Goal: Task Accomplishment & Management: Contribute content

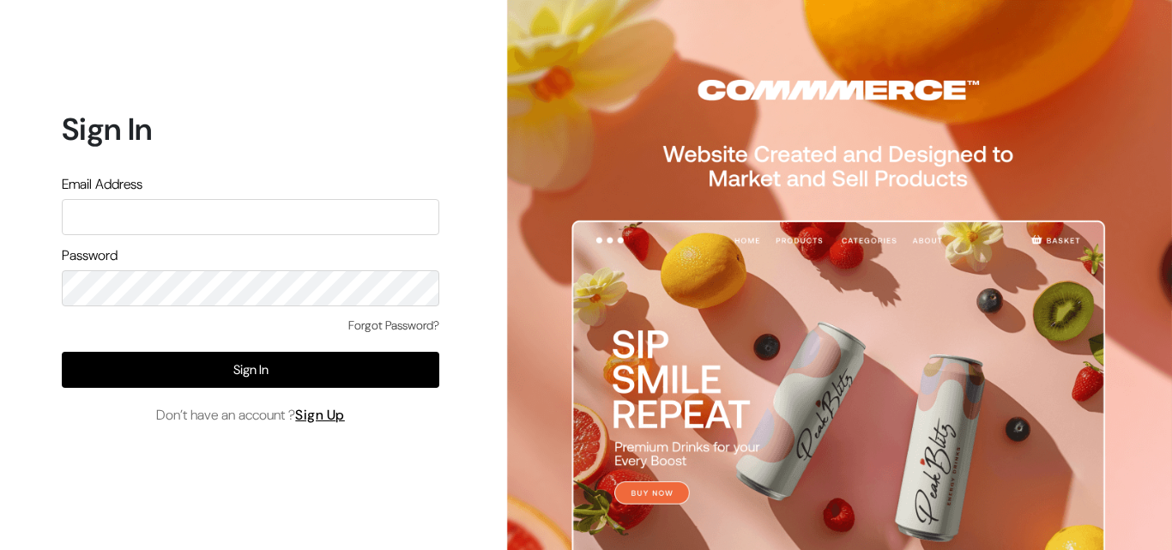
click at [109, 220] on input "text" at bounding box center [250, 217] width 377 height 36
type input "yoresales@gmail.com"
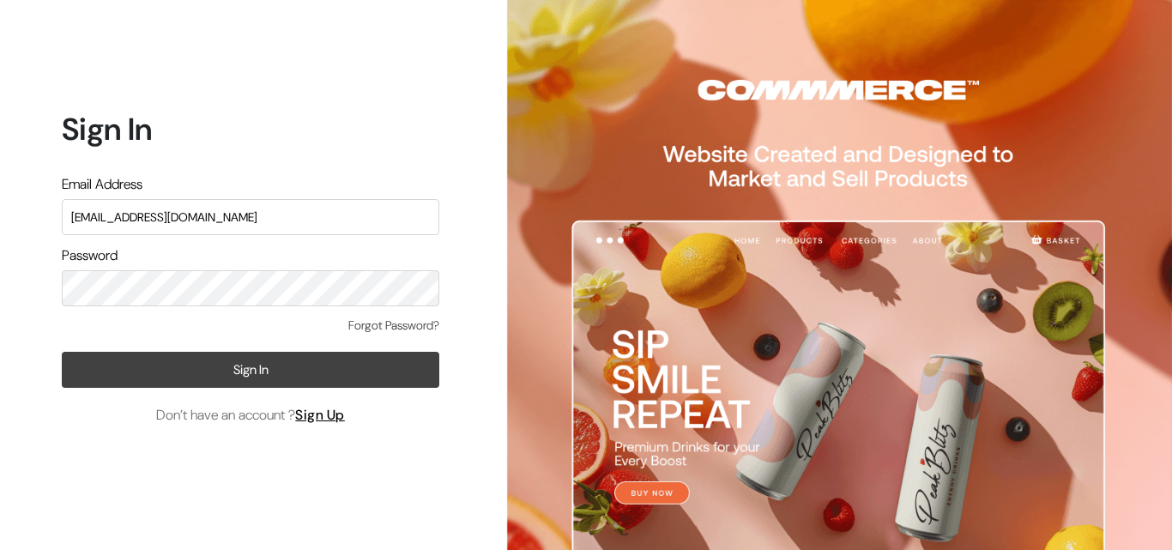
click at [220, 363] on button "Sign In" at bounding box center [250, 370] width 377 height 36
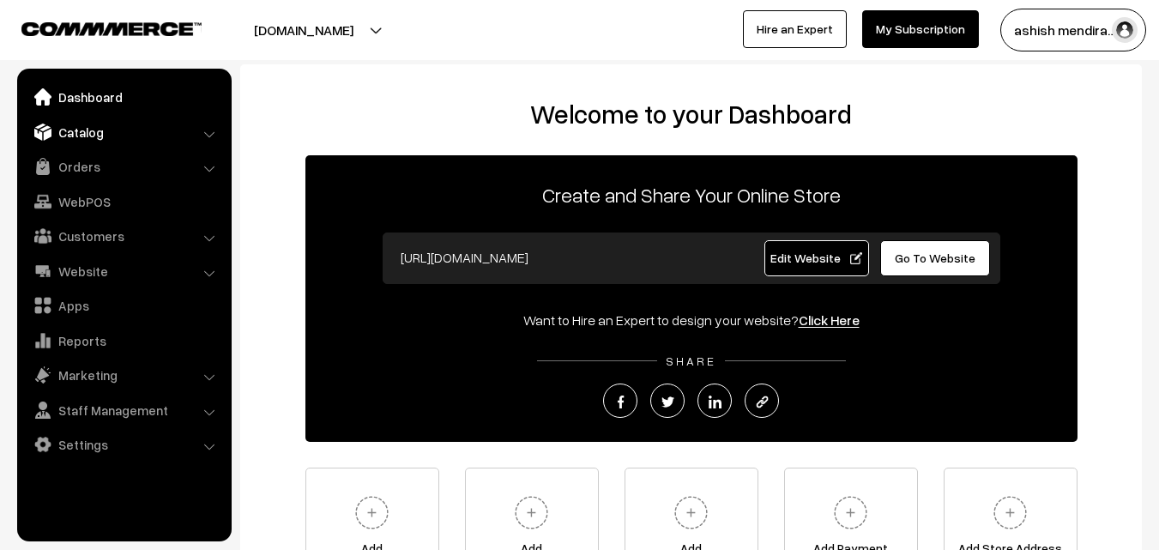
click at [80, 132] on link "Catalog" at bounding box center [123, 132] width 204 height 31
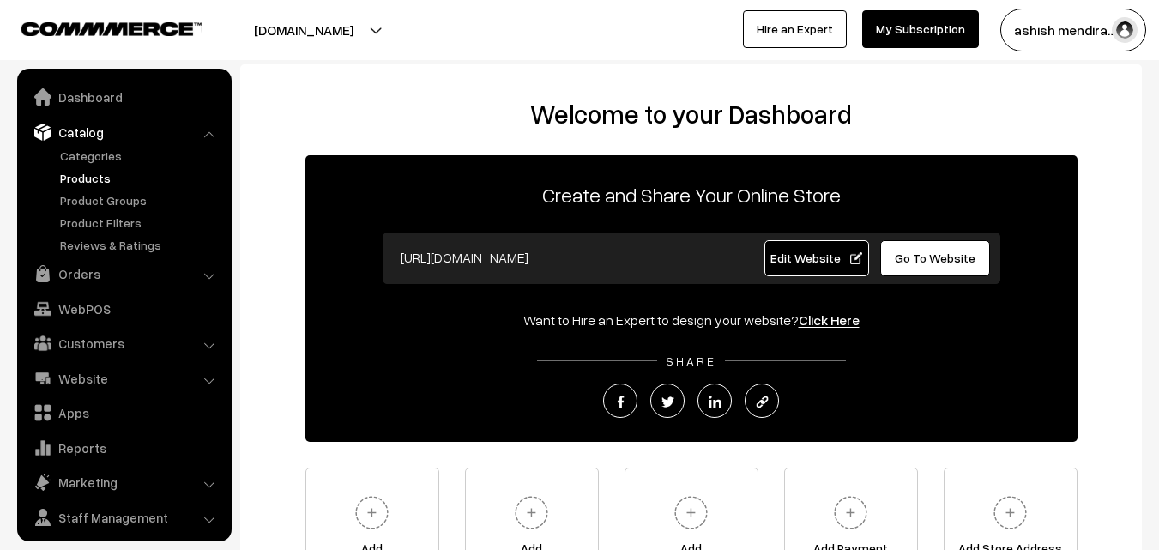
click at [83, 171] on link "Products" at bounding box center [141, 178] width 170 height 18
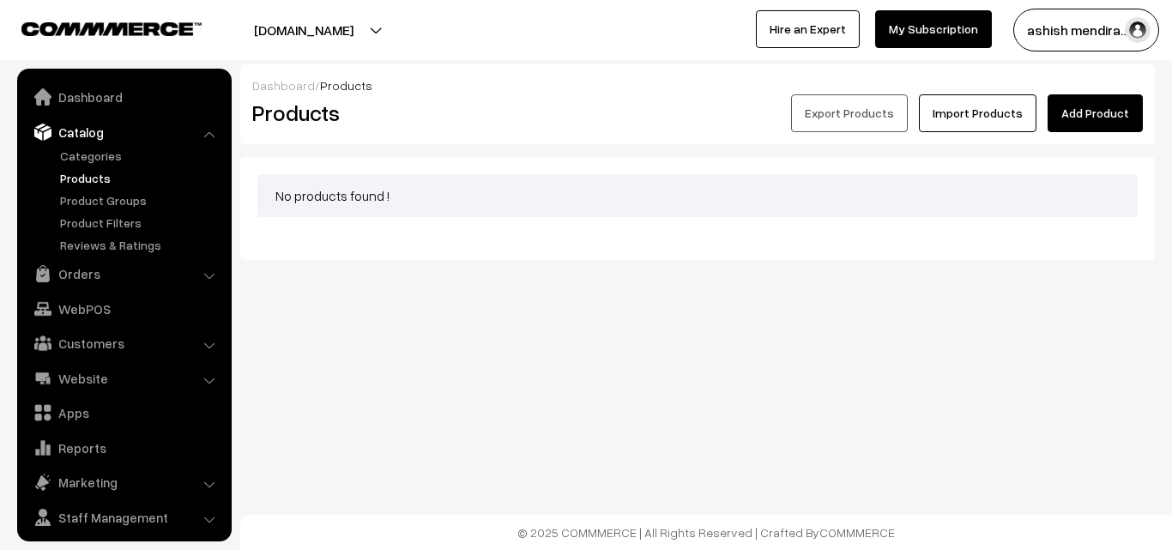
scroll to position [43, 0]
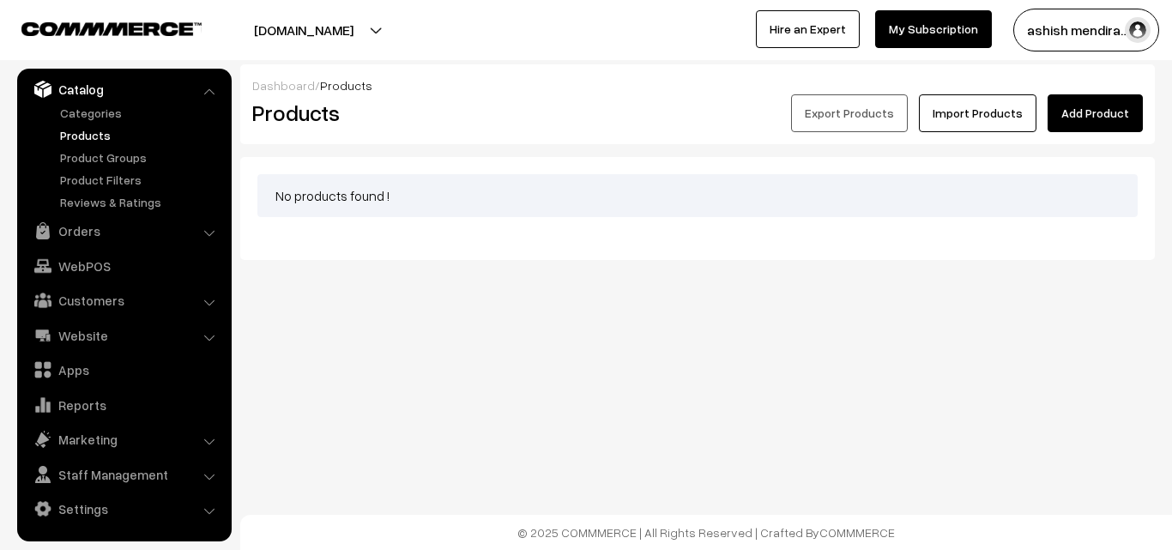
click at [1091, 111] on link "Add Product" at bounding box center [1094, 113] width 95 height 38
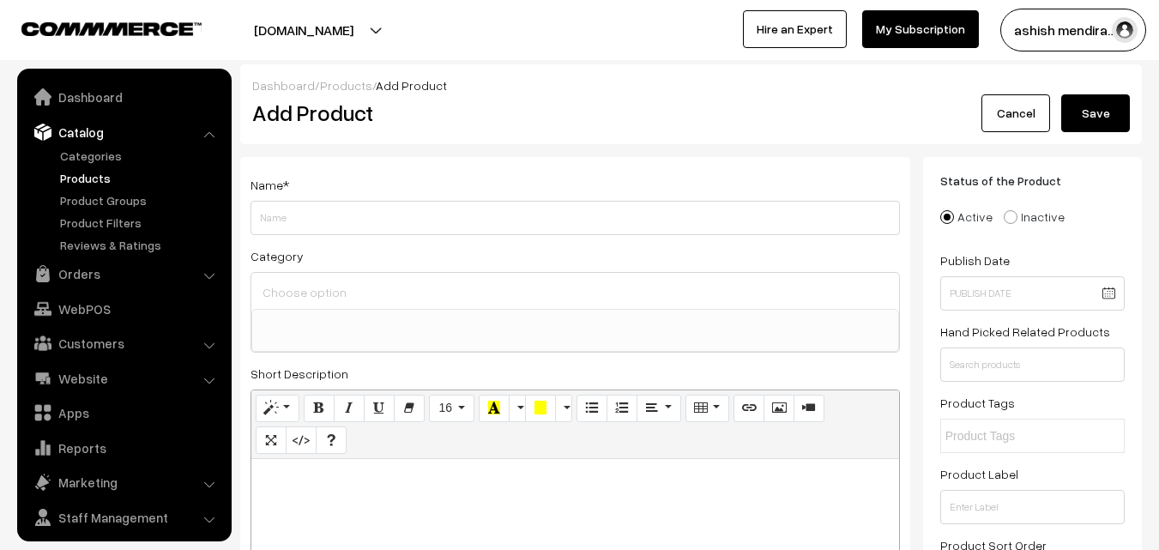
select select
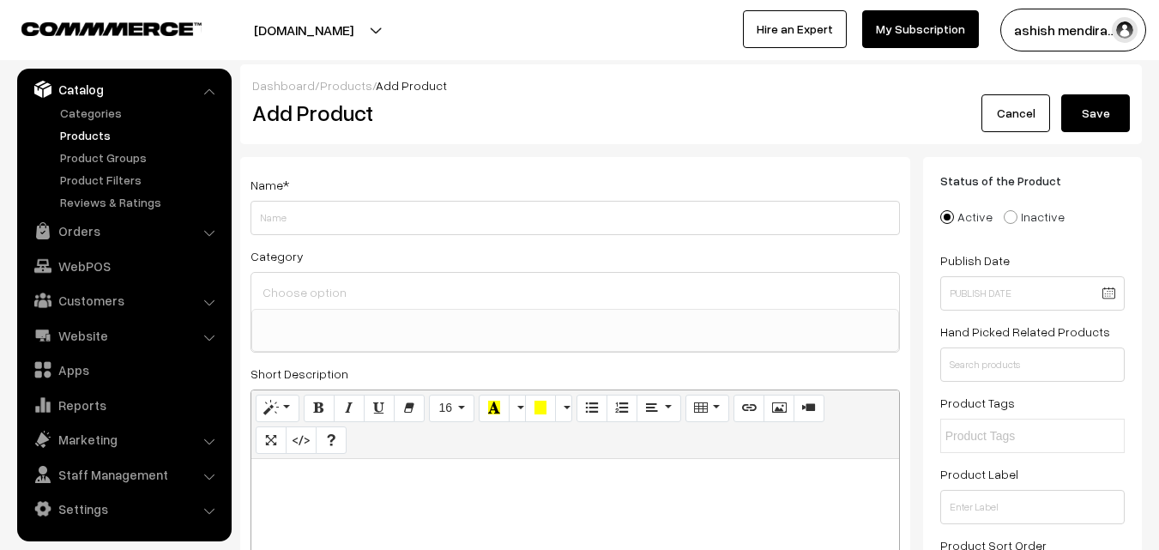
click at [315, 215] on input "Weight" at bounding box center [574, 218] width 649 height 34
type input "C"
type input "Chocolate Cake"
click at [352, 295] on input at bounding box center [575, 292] width 634 height 25
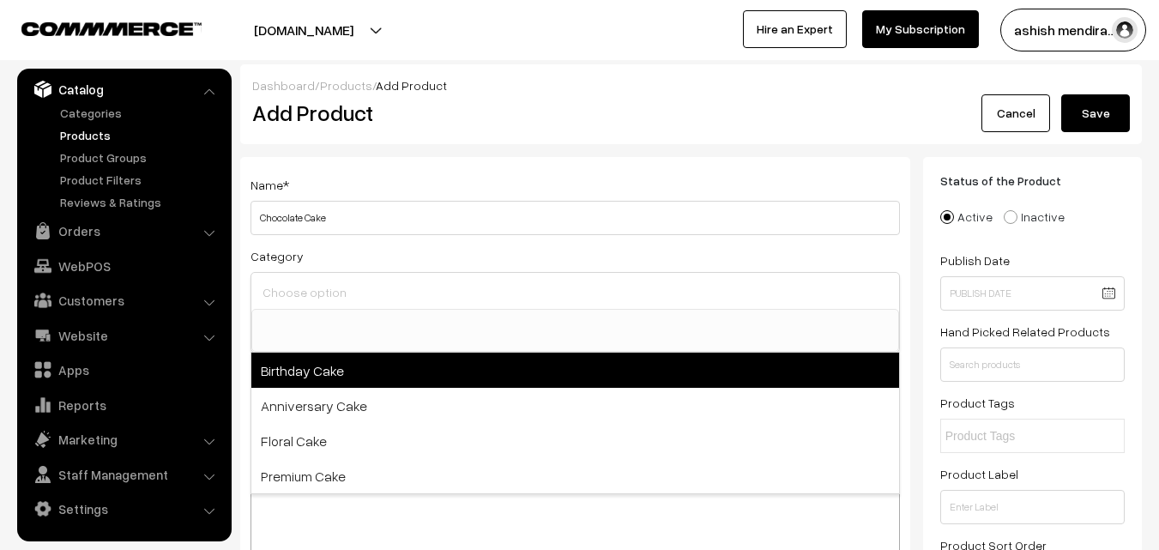
click at [310, 368] on span "Birthday Cake" at bounding box center [575, 370] width 648 height 35
select select "1"
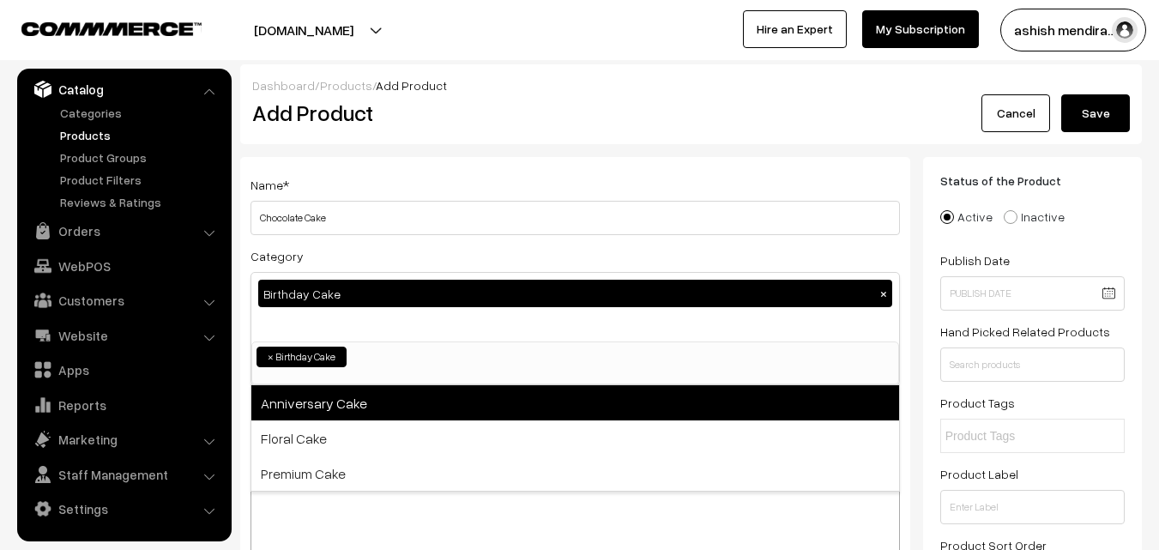
click at [317, 408] on span "Anniversary Cake" at bounding box center [575, 402] width 648 height 35
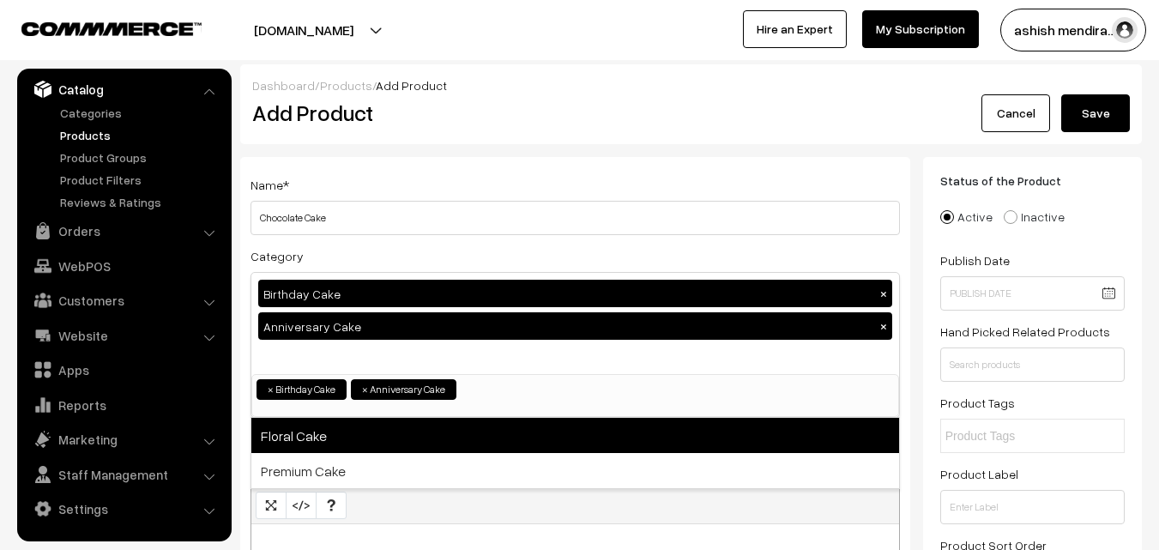
drag, startPoint x: 317, startPoint y: 408, endPoint x: 347, endPoint y: 429, distance: 36.4
click at [347, 418] on div "Birthday Cake × Anniversary Cake × Birthday Cake Anniversary Cake Floral Cake P…" at bounding box center [574, 345] width 649 height 146
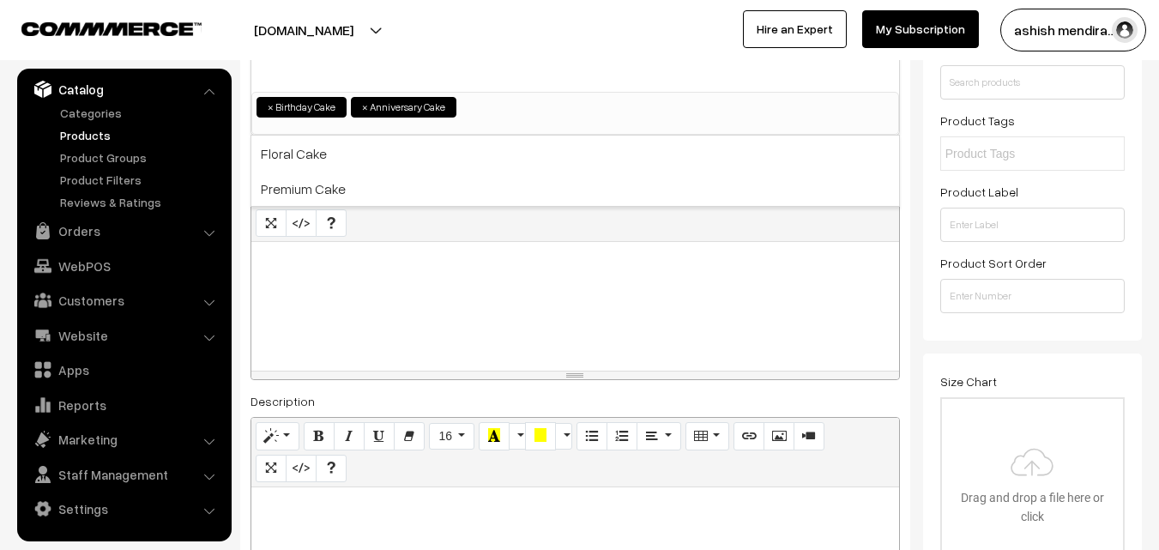
scroll to position [293, 0]
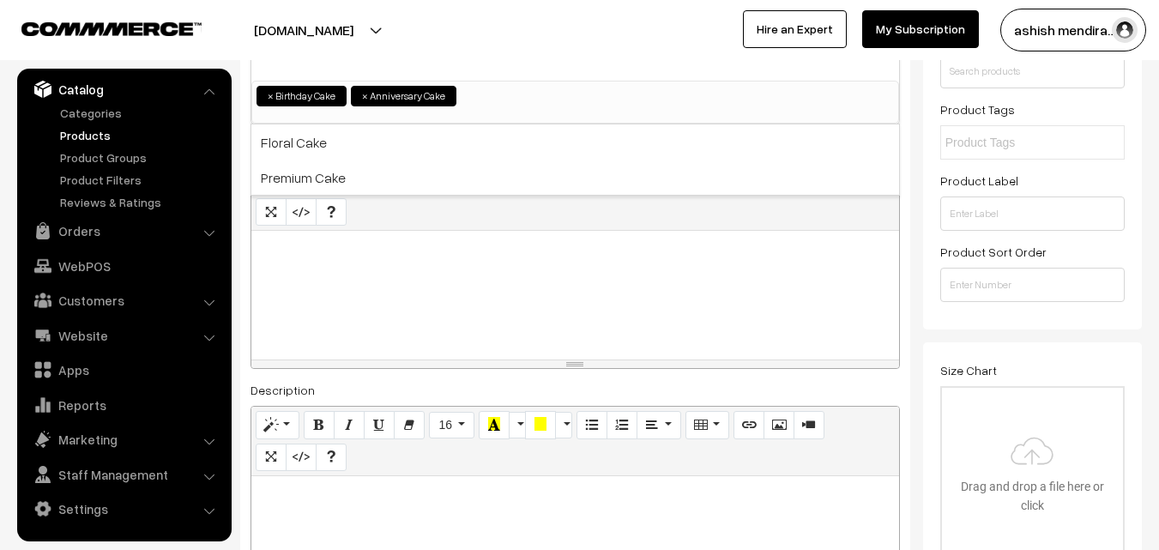
click at [363, 251] on p at bounding box center [575, 249] width 630 height 21
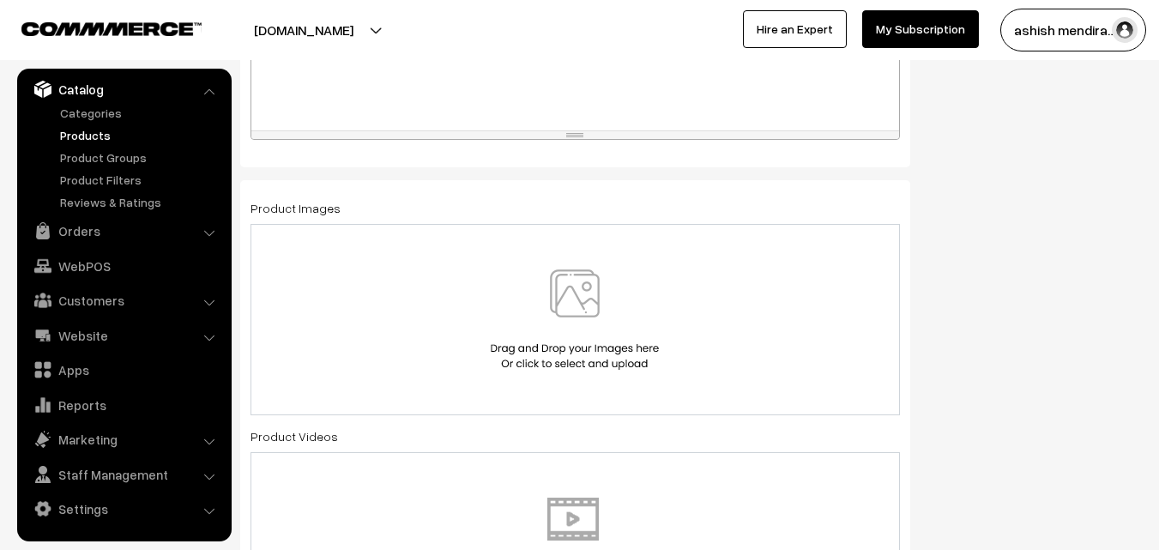
scroll to position [877, 0]
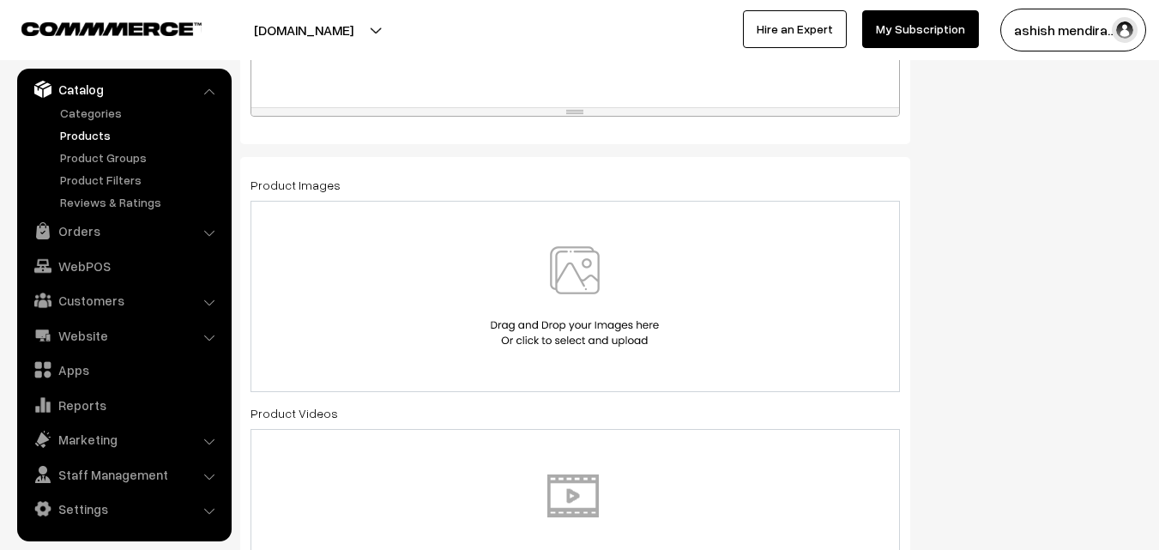
click at [569, 269] on img at bounding box center [574, 296] width 177 height 100
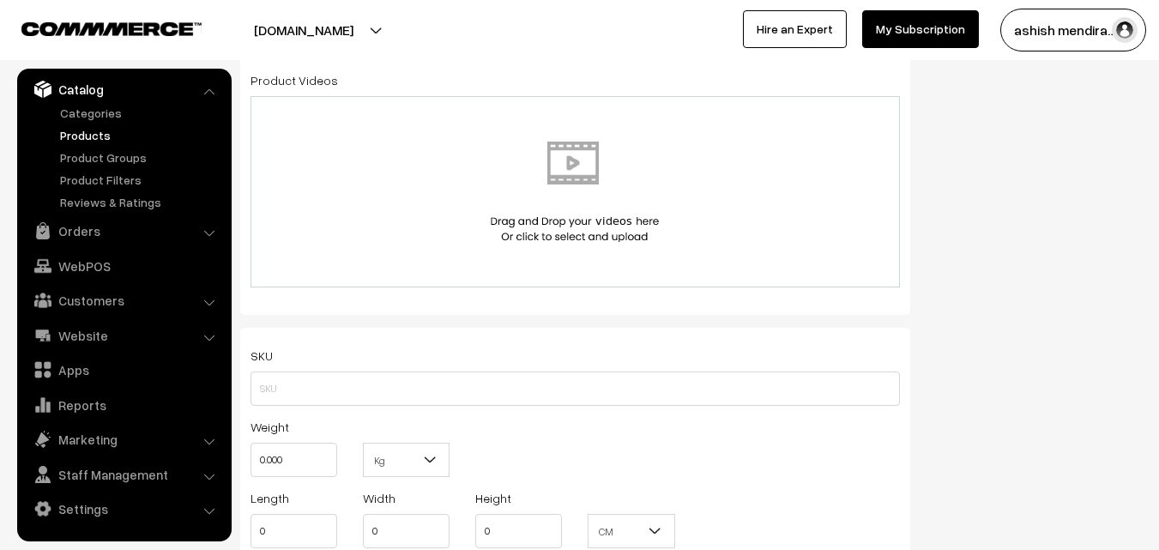
scroll to position [1287, 0]
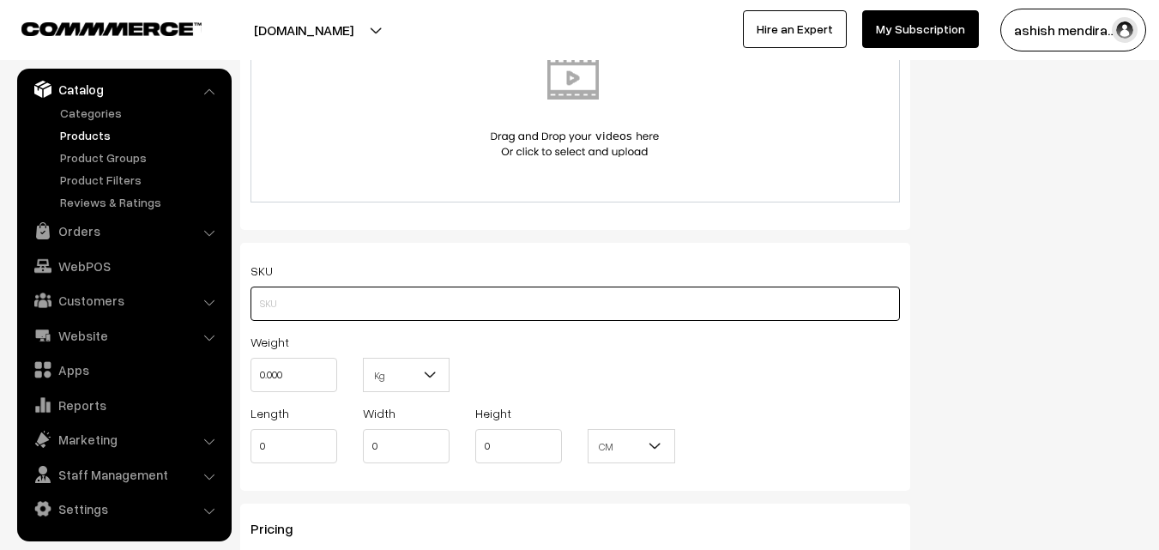
click at [295, 311] on input "text" at bounding box center [574, 303] width 649 height 34
type input "C"
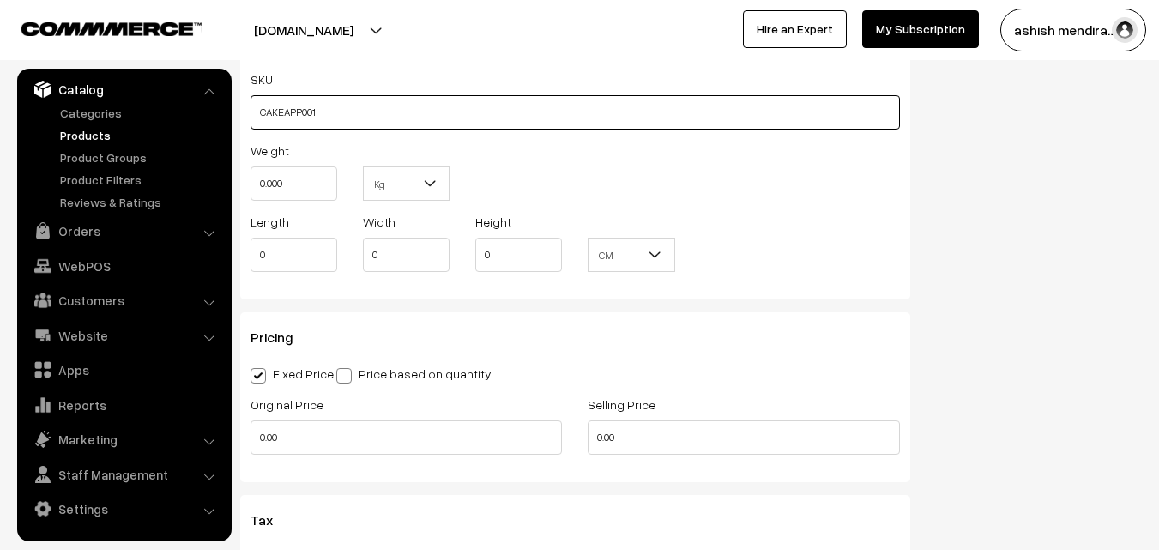
scroll to position [1473, 0]
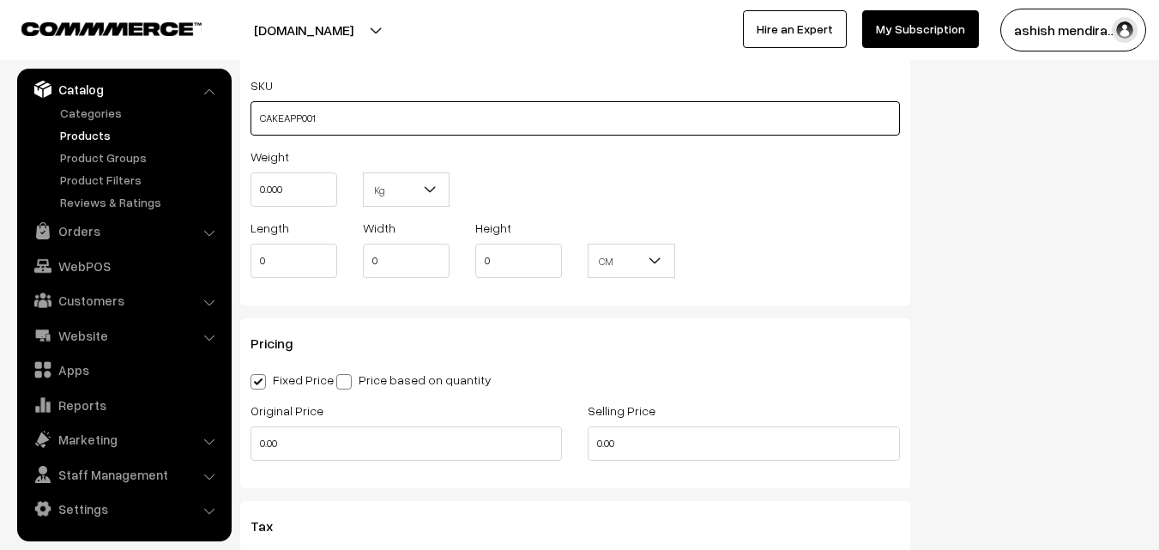
type input "CAKEAPP001"
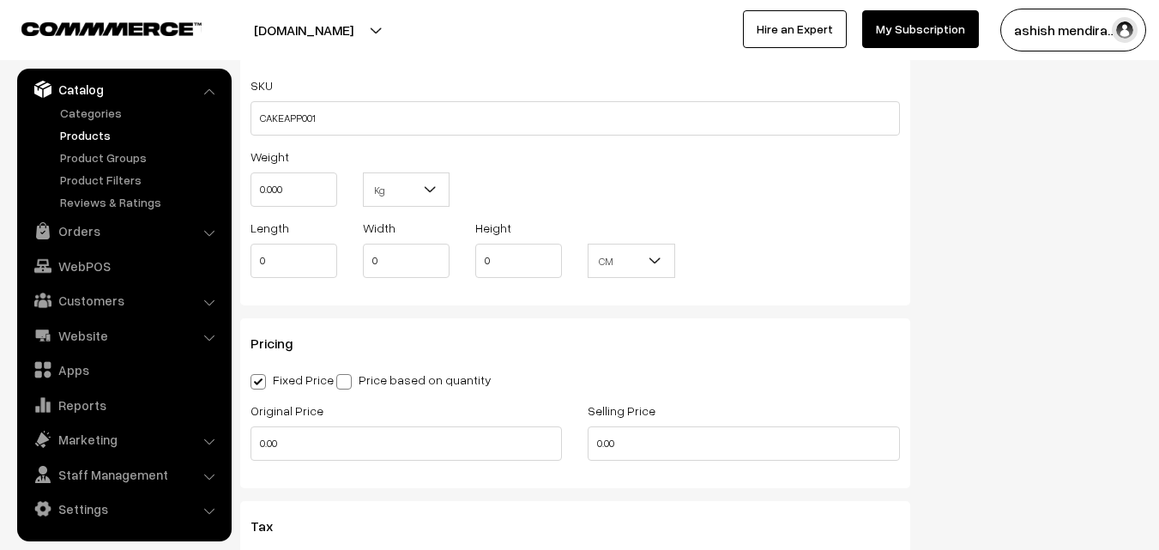
click at [429, 188] on b at bounding box center [429, 189] width 17 height 17
type input "0.5 kg"
click at [550, 199] on div "Weight 0.000 Kg Kg" at bounding box center [575, 181] width 675 height 71
click at [306, 184] on input "0.000" at bounding box center [293, 189] width 87 height 34
type input "0"
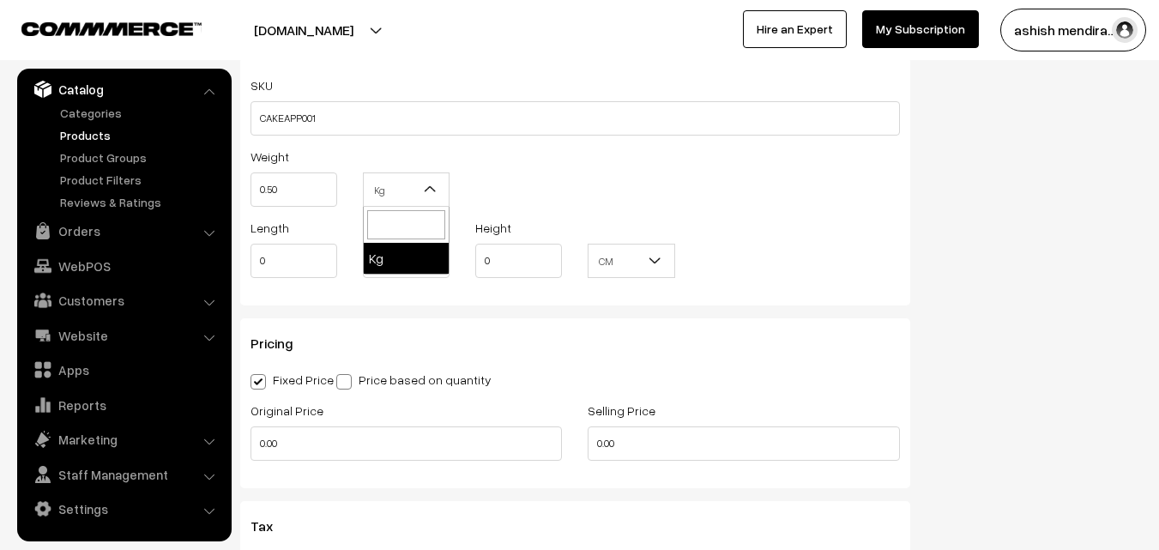
click at [427, 193] on b at bounding box center [429, 189] width 17 height 17
click at [527, 185] on div "Weight 0.50 Kg Kg" at bounding box center [575, 181] width 675 height 71
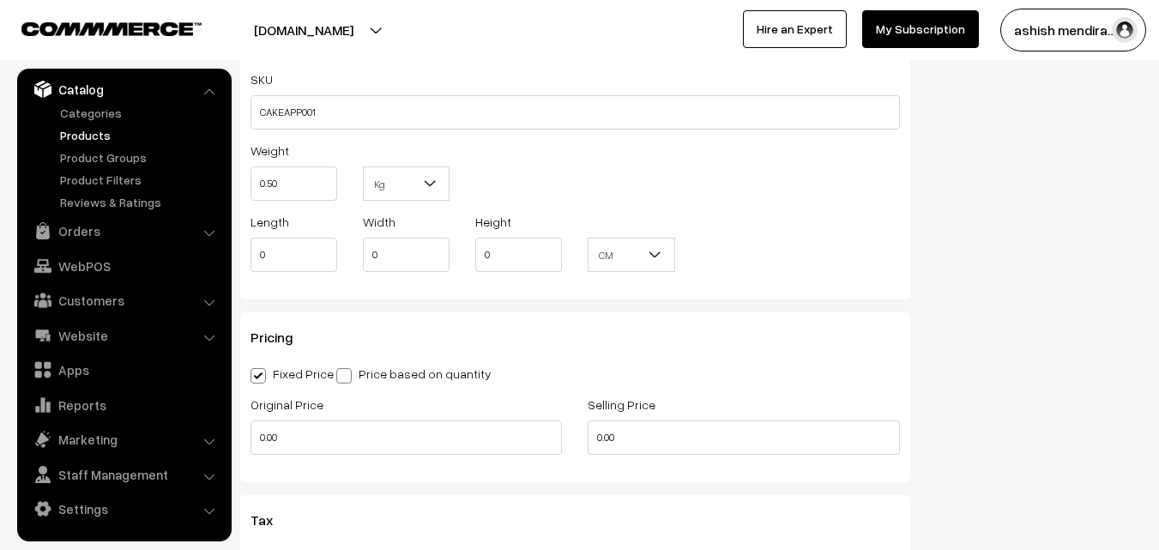
scroll to position [1461, 0]
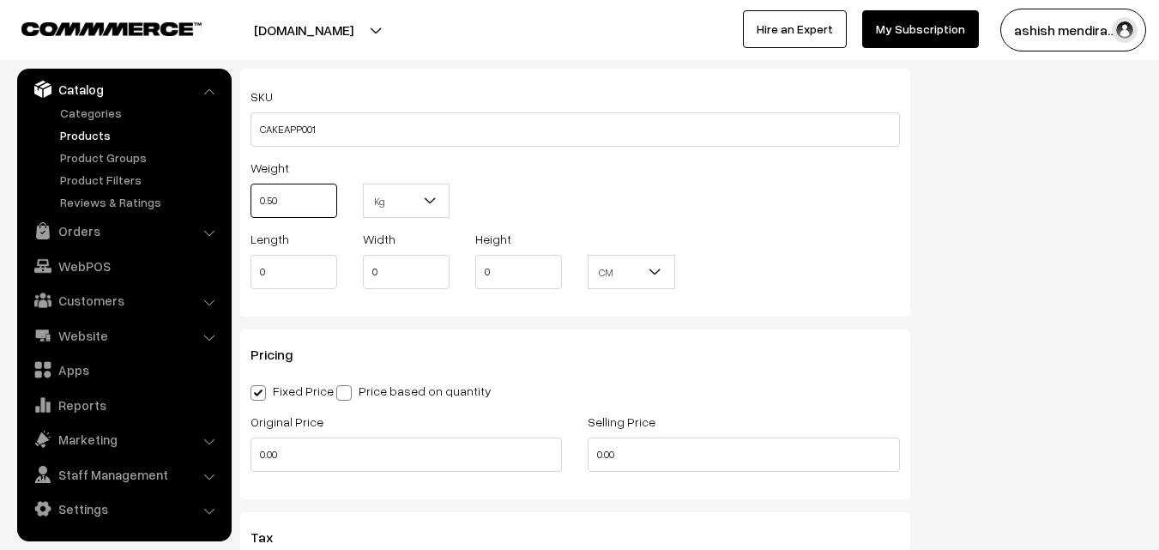
click at [288, 201] on input "0.50" at bounding box center [293, 201] width 87 height 34
type input "0"
type input "0.50"
click at [548, 190] on div "Weight 0.50 Kg Kg" at bounding box center [575, 192] width 675 height 71
click at [429, 196] on b at bounding box center [429, 200] width 17 height 17
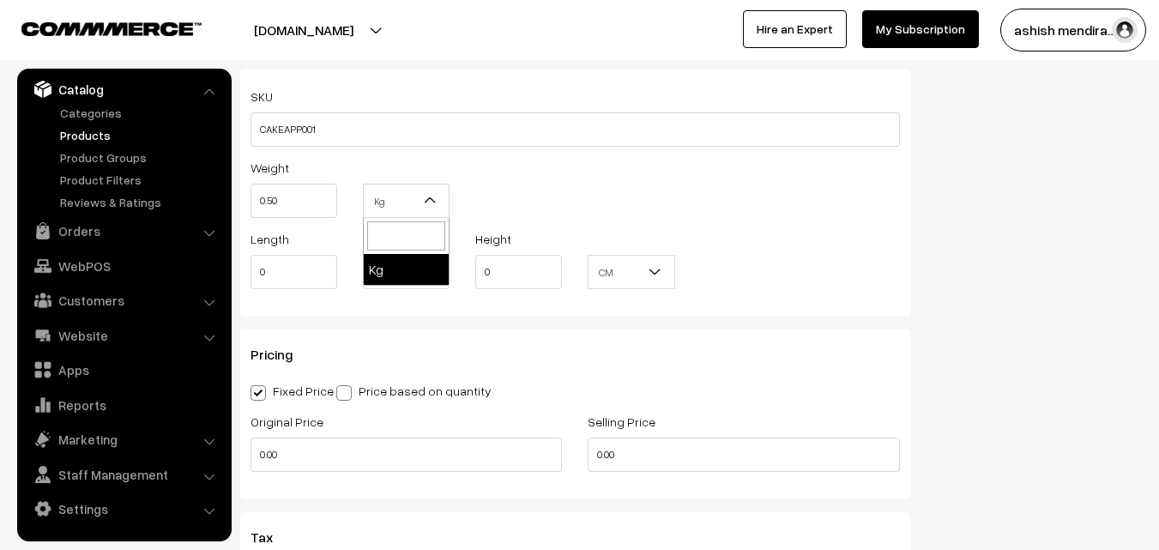
click at [401, 229] on input "search" at bounding box center [406, 235] width 78 height 29
type input "kg"
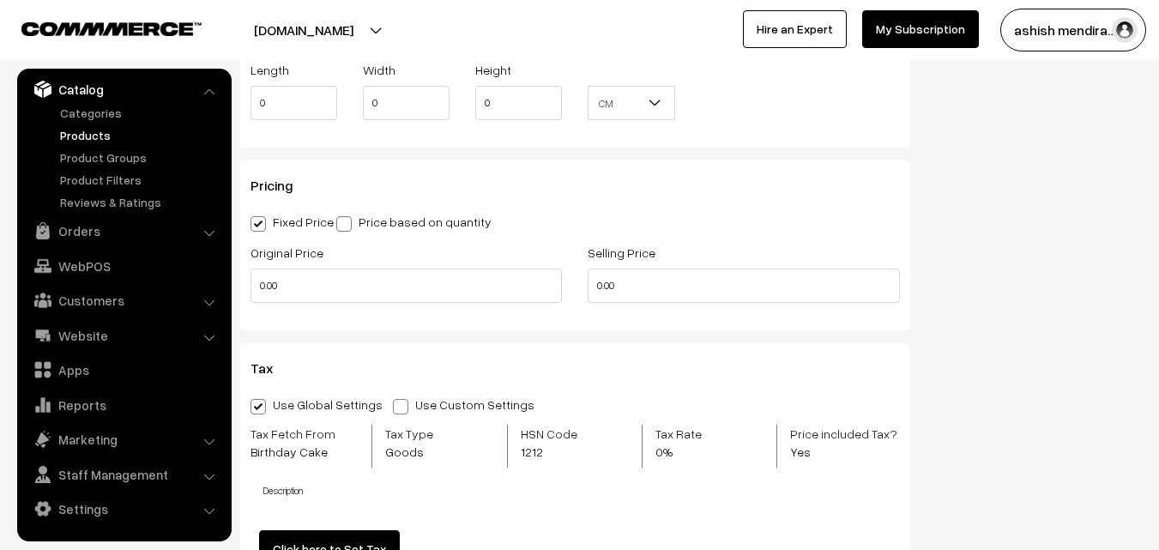
scroll to position [1653, 0]
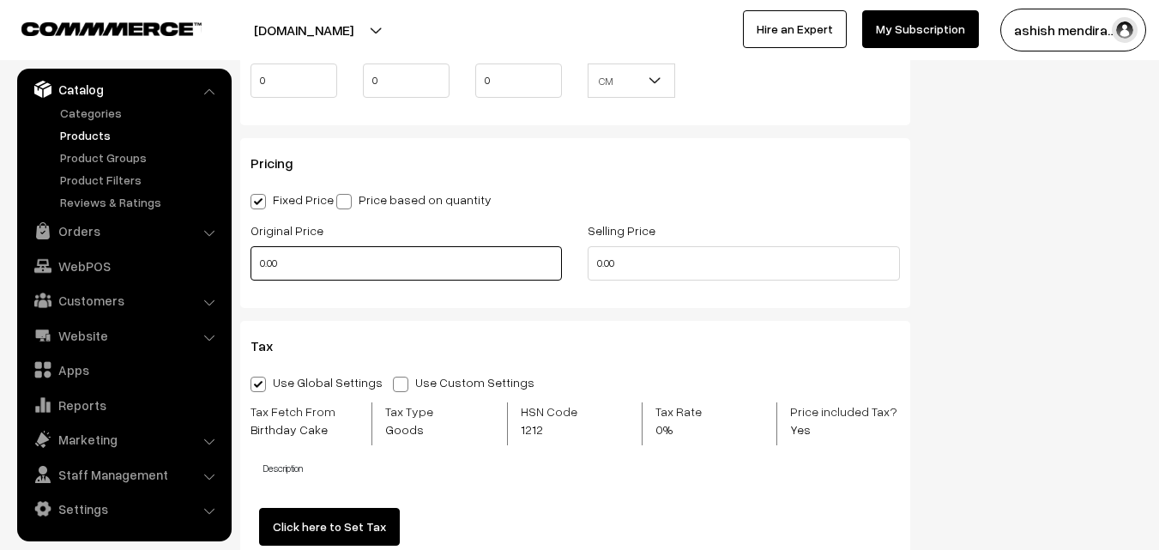
click at [310, 262] on input "0.00" at bounding box center [405, 263] width 311 height 34
type input "0"
type input "649"
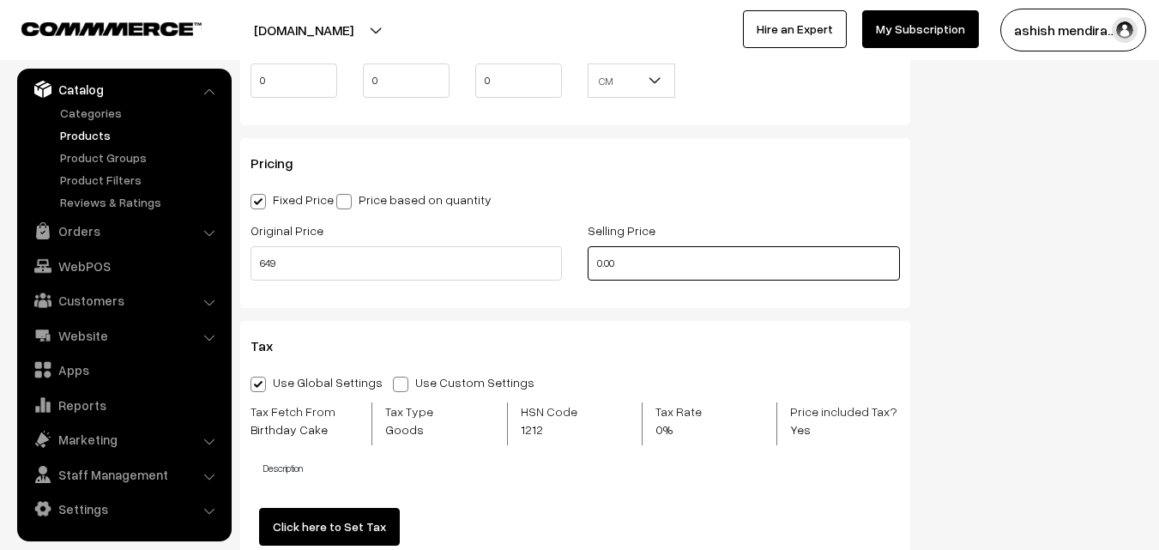
click at [637, 264] on input "0.00" at bounding box center [743, 263] width 311 height 34
type input "0"
type input "5"
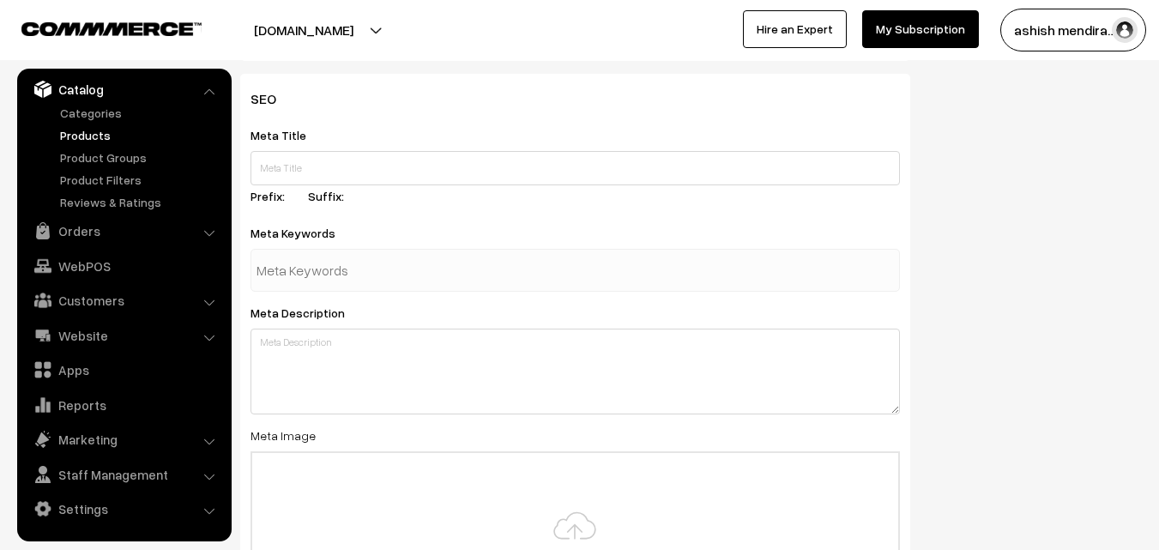
scroll to position [2851, 0]
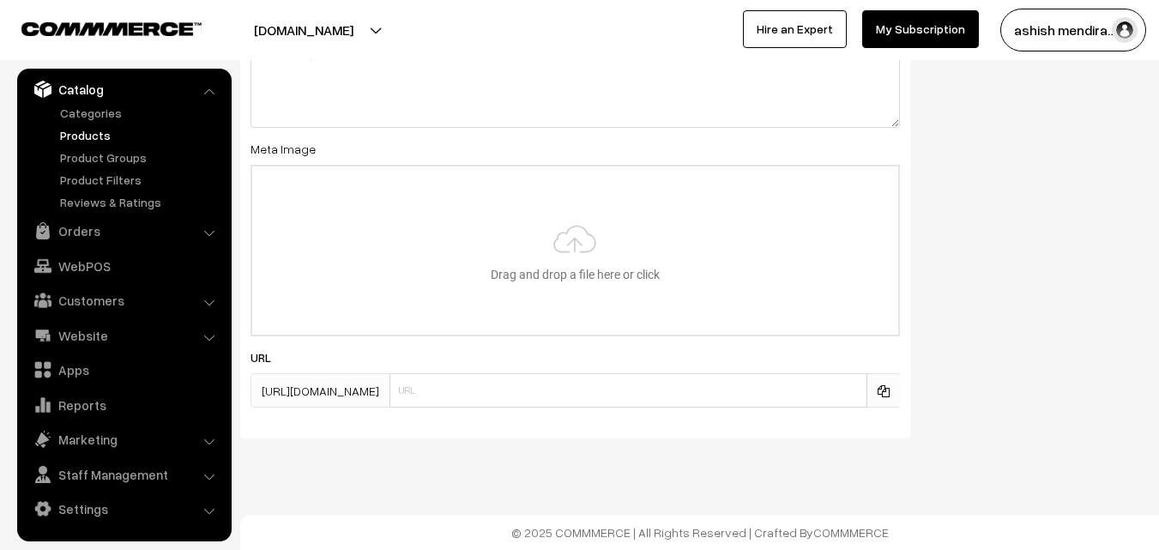
type input "599"
click at [1088, 436] on div "SEO Meta Title Prefix: Suffix: Meta Keywords Meta Description Meta Image Drag a…" at bounding box center [690, 119] width 927 height 664
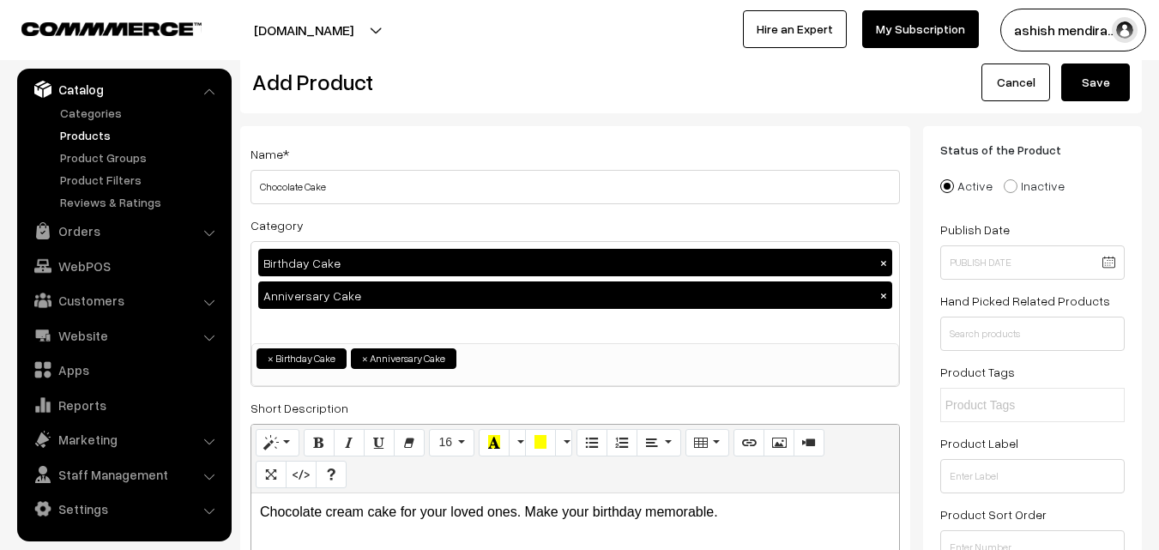
scroll to position [34, 0]
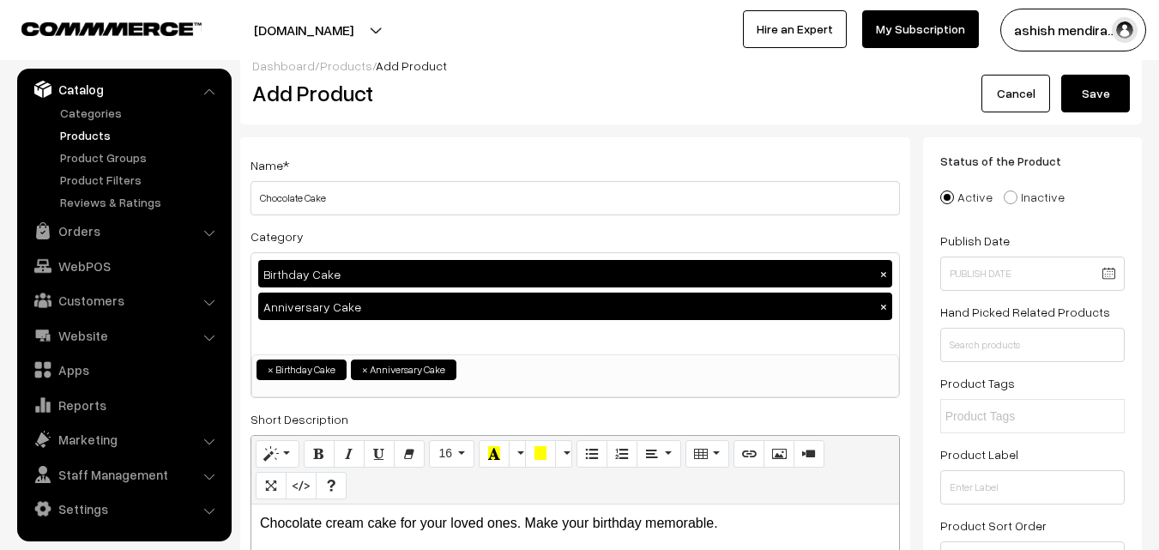
scroll to position [0, 0]
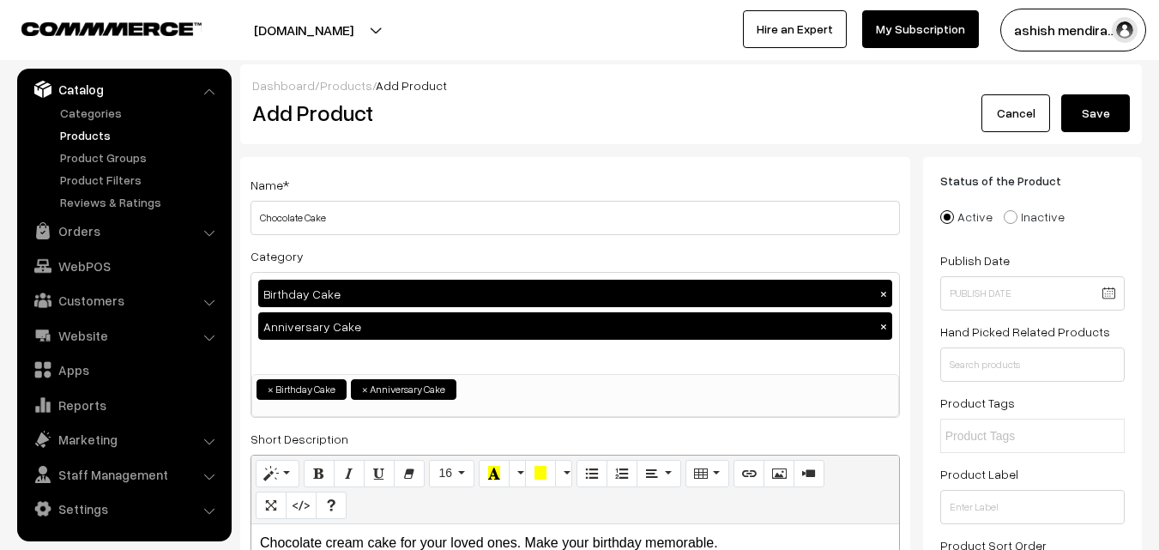
click at [1101, 120] on button "Save" at bounding box center [1095, 113] width 69 height 38
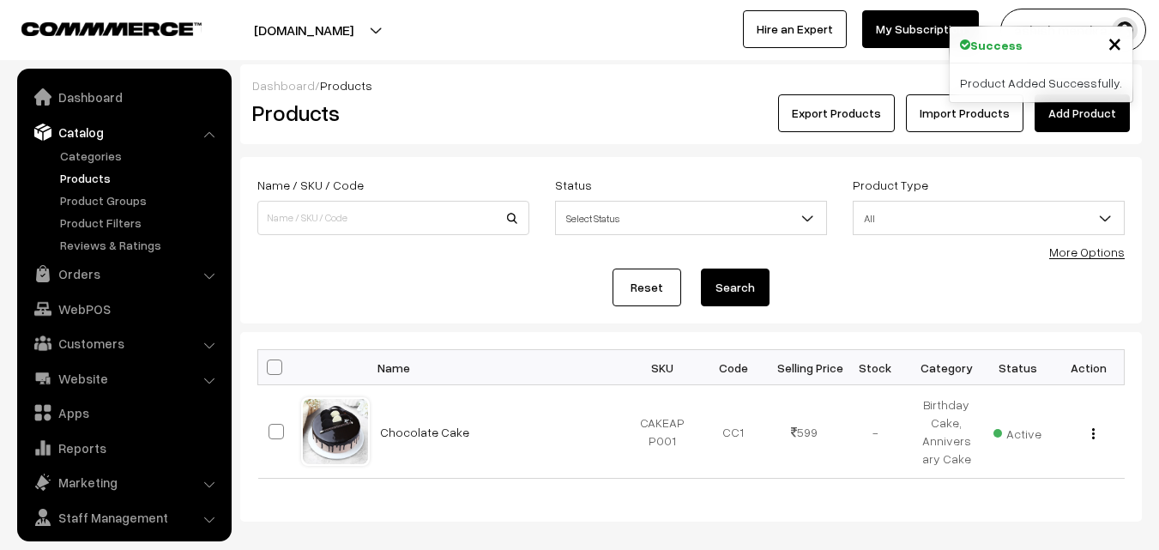
scroll to position [43, 0]
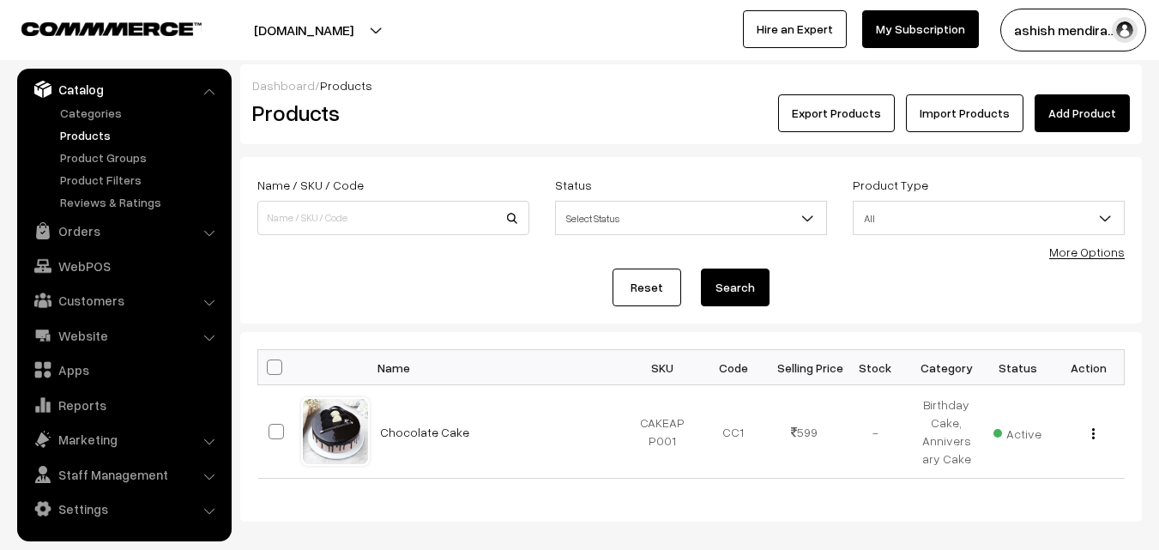
click at [95, 137] on link "Products" at bounding box center [141, 135] width 170 height 18
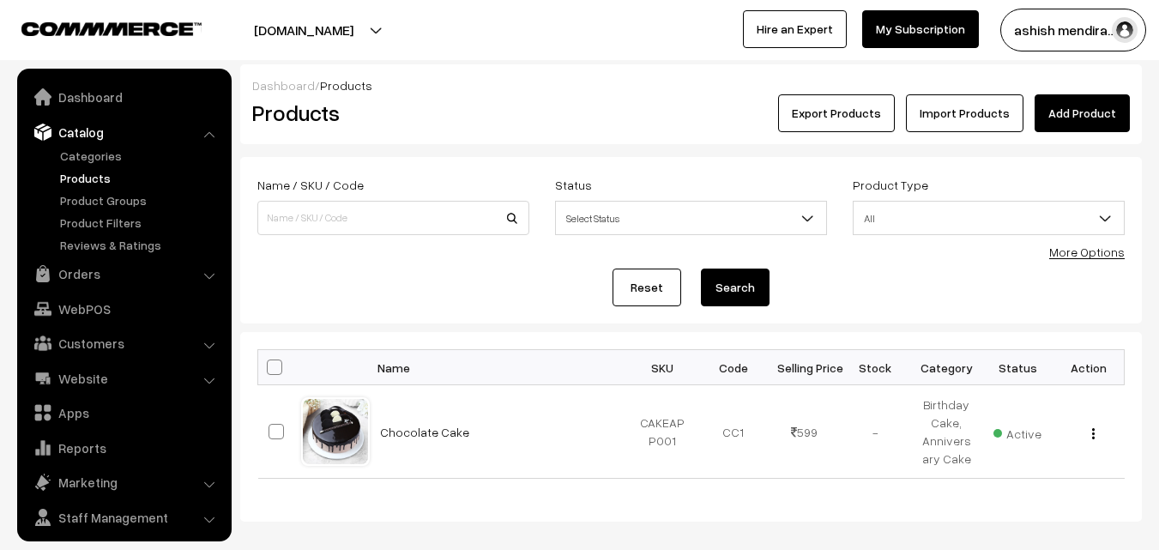
scroll to position [43, 0]
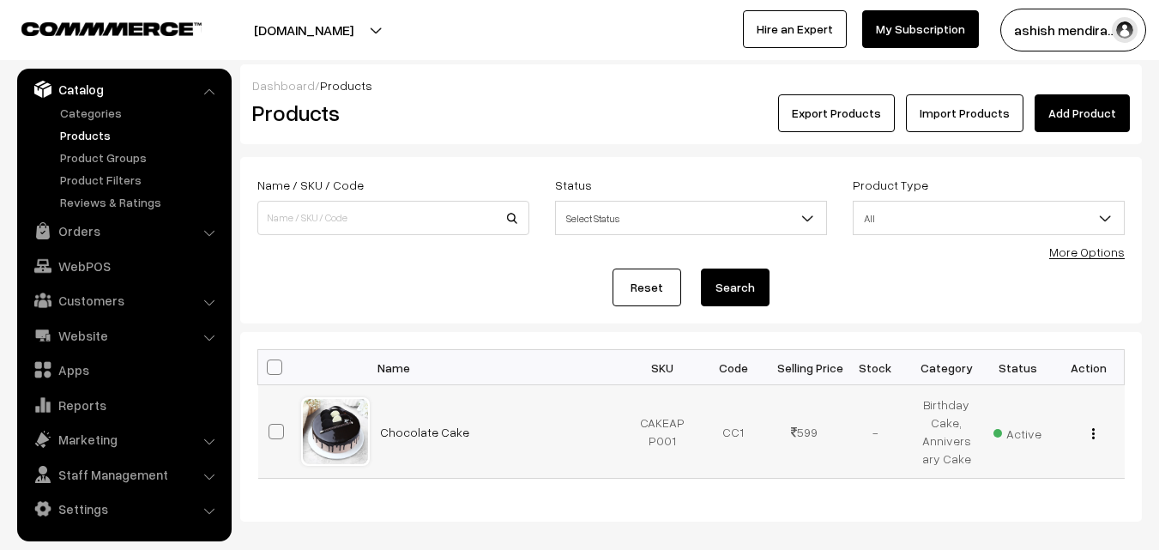
click at [1093, 427] on button "button" at bounding box center [1093, 433] width 4 height 14
drag, startPoint x: 1093, startPoint y: 427, endPoint x: 1004, endPoint y: 274, distance: 177.1
click at [1004, 274] on div "Dashboard / Products Products Export Products Import Products Add Product Name …" at bounding box center [690, 292] width 901 height 457
click at [989, 170] on form "Name / SKU / Code Status Select Status Active Inactive Select Status Product Ty…" at bounding box center [690, 240] width 901 height 166
